Goal: Transaction & Acquisition: Purchase product/service

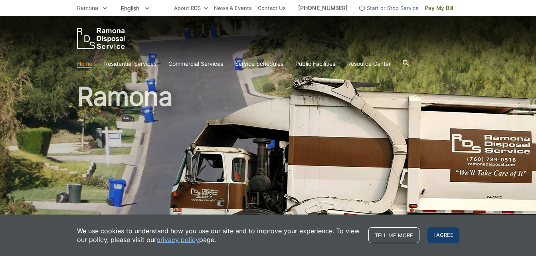
click at [443, 236] on span "I agree" at bounding box center [443, 235] width 32 height 16
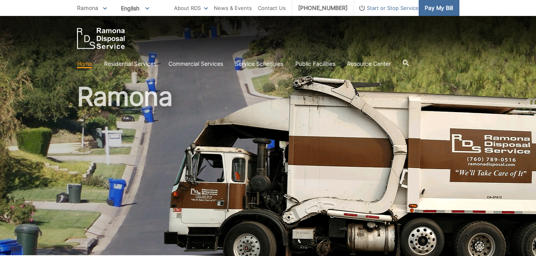
click at [449, 10] on span "Pay My Bill" at bounding box center [438, 8] width 28 height 9
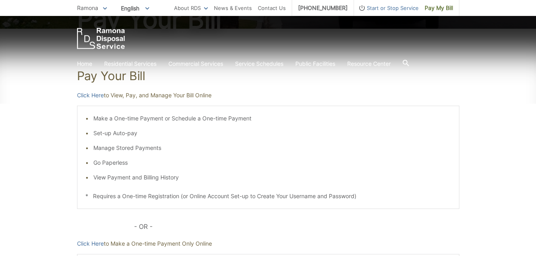
scroll to position [112, 0]
click at [86, 95] on link "Click Here" at bounding box center [90, 94] width 27 height 9
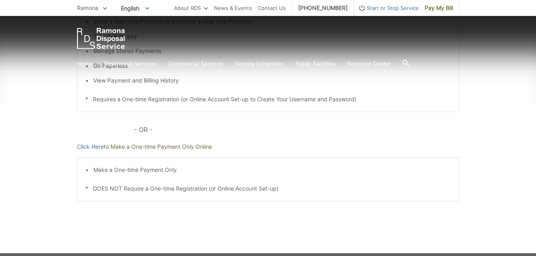
scroll to position [211, 0]
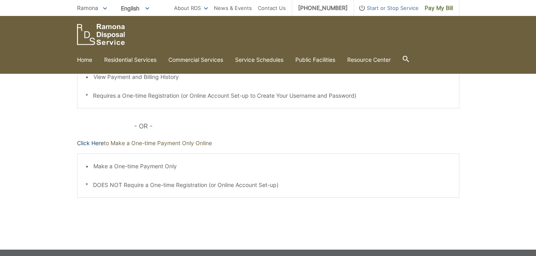
click at [98, 145] on link "Click Here" at bounding box center [90, 143] width 27 height 9
